Goal: Information Seeking & Learning: Check status

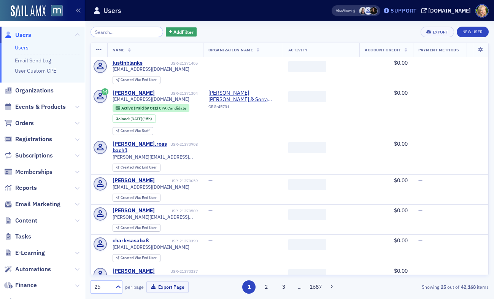
click at [417, 12] on div "Support" at bounding box center [404, 10] width 26 height 7
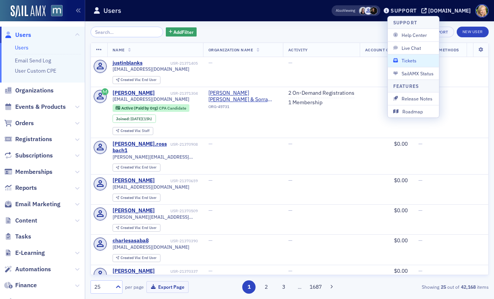
click at [417, 60] on span "Tickets" at bounding box center [413, 60] width 41 height 7
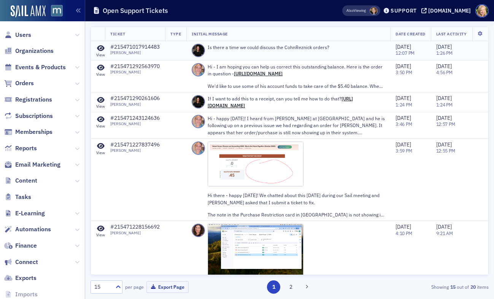
click at [98, 48] on icon at bounding box center [101, 48] width 8 height 7
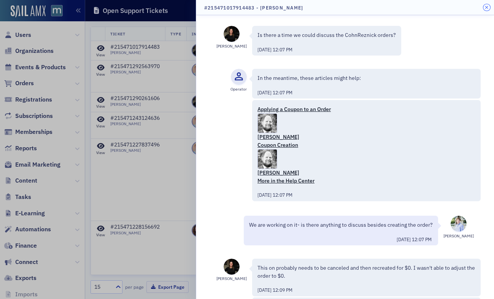
click at [487, 8] on icon "button" at bounding box center [486, 7] width 3 height 5
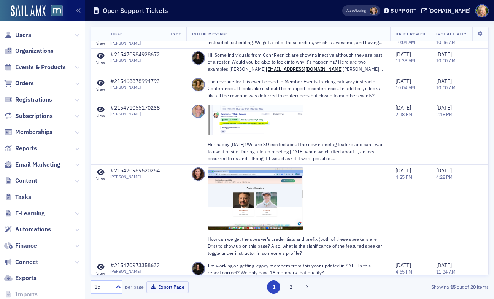
scroll to position [349, 0]
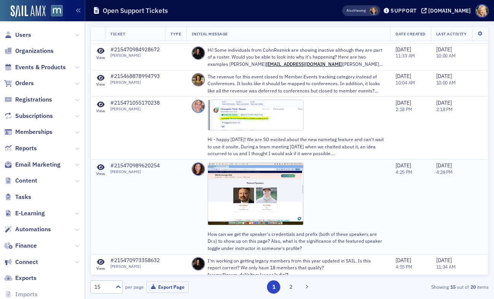
click at [98, 164] on icon at bounding box center [101, 167] width 8 height 7
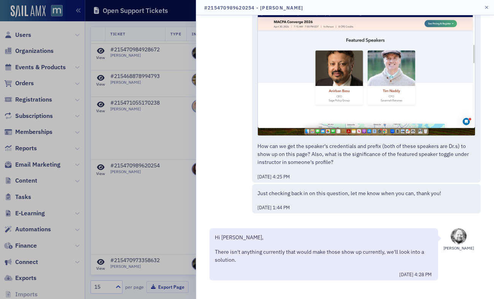
scroll to position [0, 0]
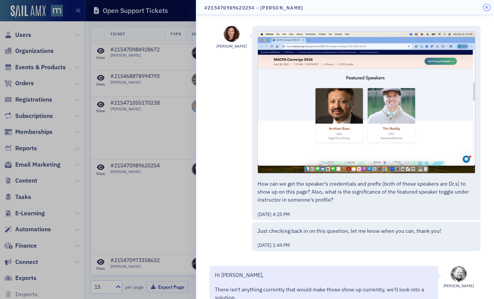
click at [485, 7] on icon "button" at bounding box center [486, 7] width 3 height 5
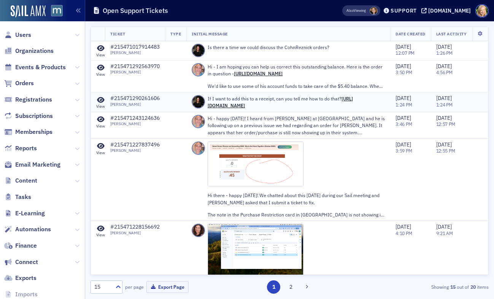
click at [100, 97] on icon at bounding box center [101, 100] width 8 height 7
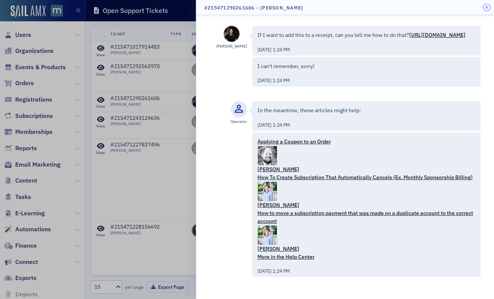
click at [485, 8] on icon "button" at bounding box center [486, 7] width 3 height 5
